Goal: Find specific page/section: Find specific page/section

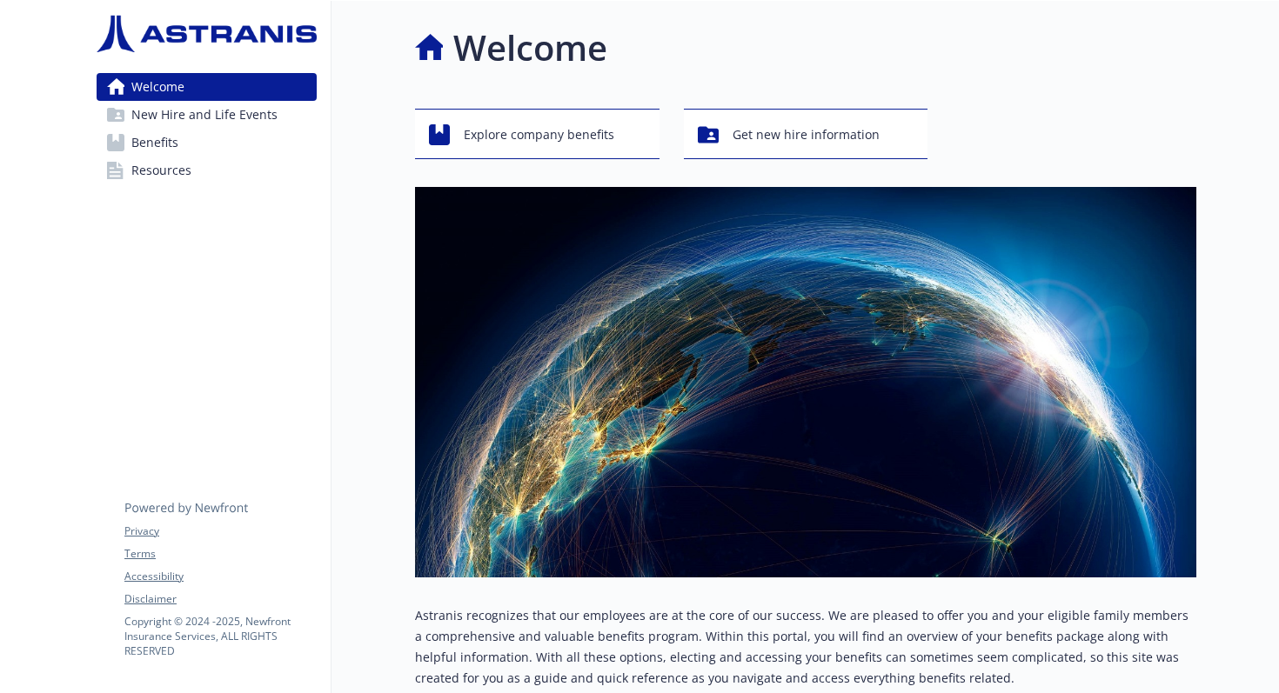
click at [183, 145] on link "Benefits" at bounding box center [207, 143] width 220 height 28
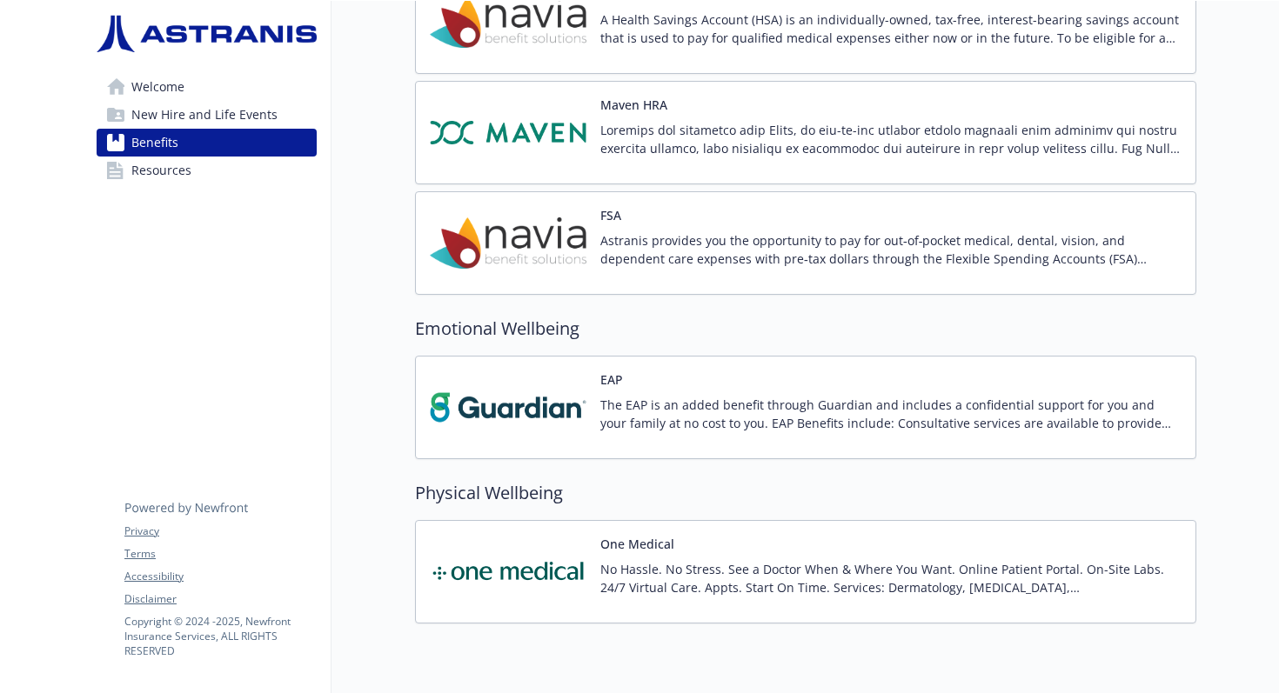
scroll to position [1653, 0]
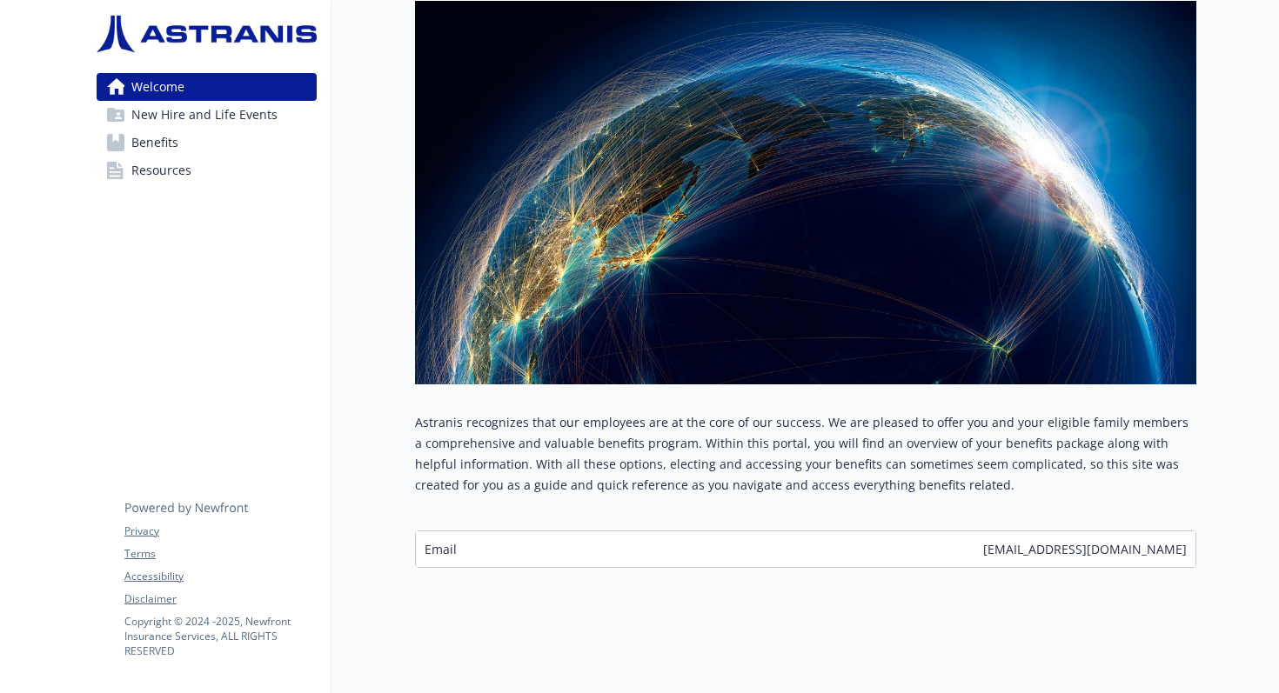
scroll to position [193, 0]
